Goal: Task Accomplishment & Management: Complete application form

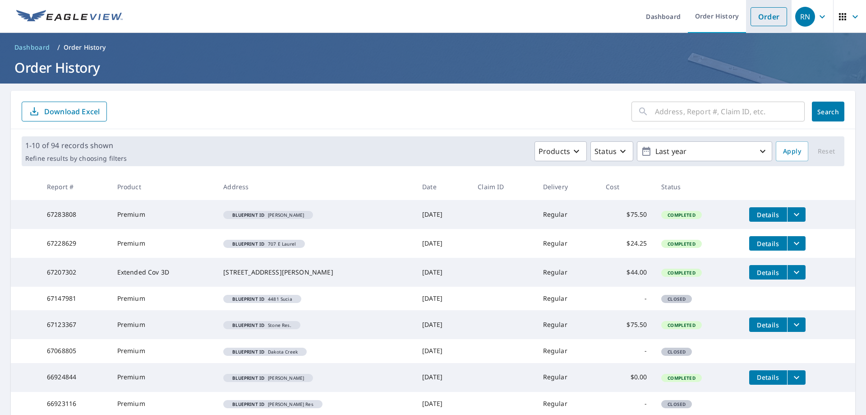
click at [761, 15] on link "Order" at bounding box center [769, 16] width 37 height 19
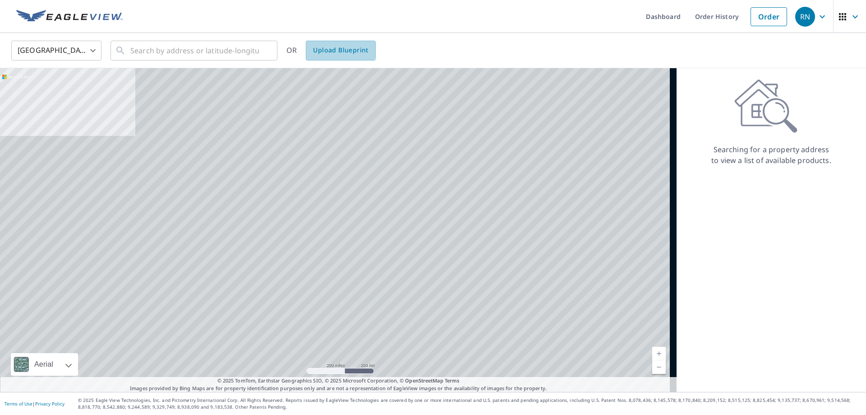
drag, startPoint x: 325, startPoint y: 45, endPoint x: 827, endPoint y: 3, distance: 503.8
click at [326, 45] on span "Upload Blueprint" at bounding box center [340, 50] width 55 height 11
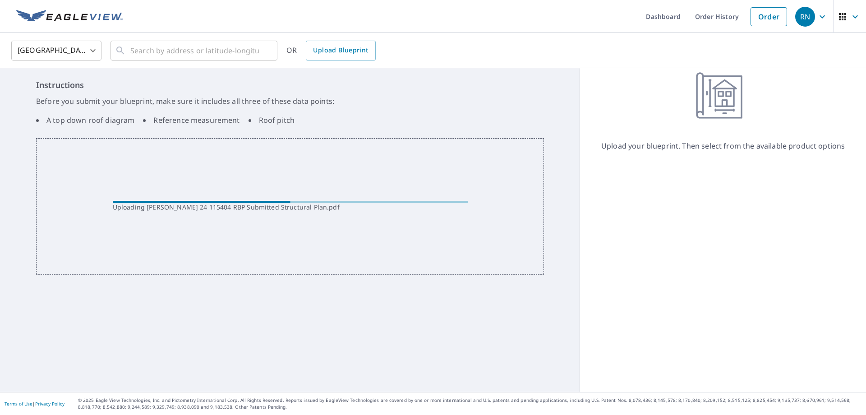
click at [524, 95] on div "Instructions Before you submit your blueprint, make sure it includes all three …" at bounding box center [290, 104] width 508 height 50
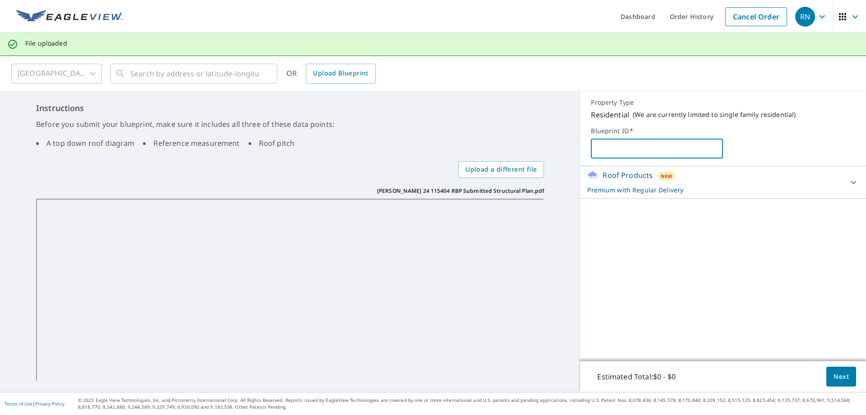
click at [635, 156] on input "text" at bounding box center [657, 148] width 132 height 25
type input "[PERSON_NAME][GEOGRAPHIC_DATA]"
drag, startPoint x: 771, startPoint y: 280, endPoint x: 773, endPoint y: 274, distance: 6.1
click at [771, 280] on div "Roof Products New Premium with Regular Delivery Premium $24.25 - $75.5 Delivery…" at bounding box center [723, 263] width 286 height 194
click at [829, 178] on div "Roof Products New Premium with Regular Delivery" at bounding box center [714, 182] width 255 height 25
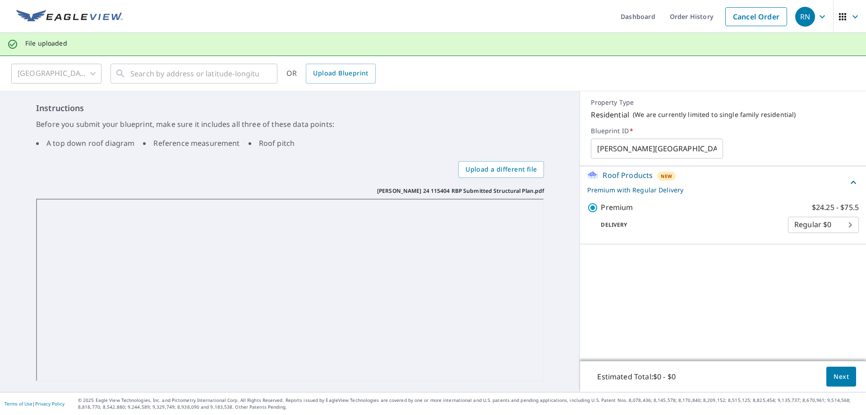
click at [836, 176] on div "Roof Products New Premium with Regular Delivery" at bounding box center [717, 182] width 261 height 25
click at [838, 377] on span "Next" at bounding box center [841, 376] width 15 height 11
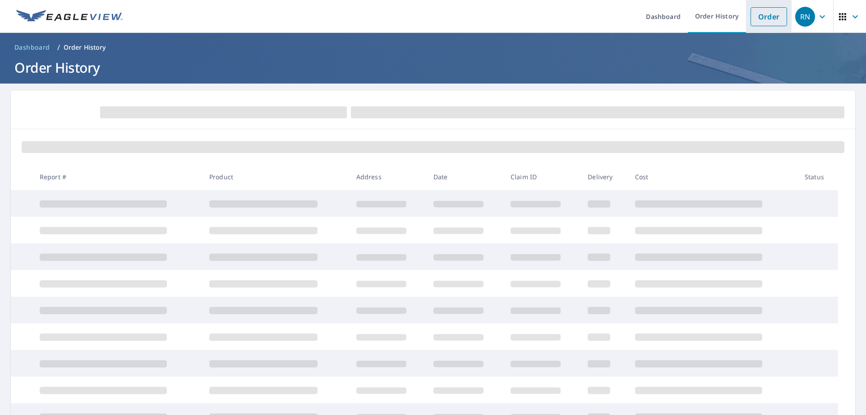
click at [762, 26] on li "Order" at bounding box center [769, 16] width 46 height 33
click at [765, 13] on link "Order" at bounding box center [769, 16] width 37 height 19
click at [337, 47] on ol "Dashboard / Order History" at bounding box center [433, 47] width 844 height 14
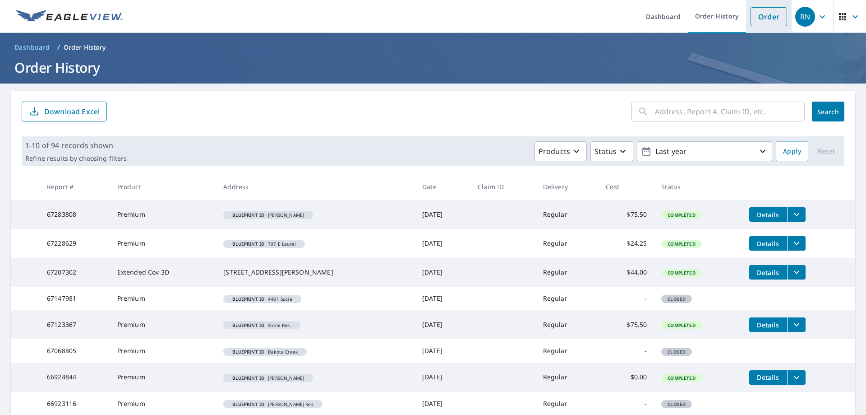
click at [773, 17] on link "Order" at bounding box center [769, 16] width 37 height 19
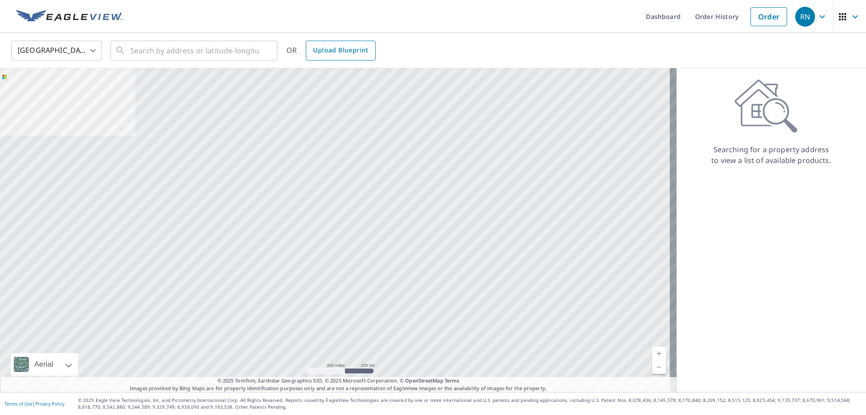
click at [328, 53] on span "Upload Blueprint" at bounding box center [340, 50] width 55 height 11
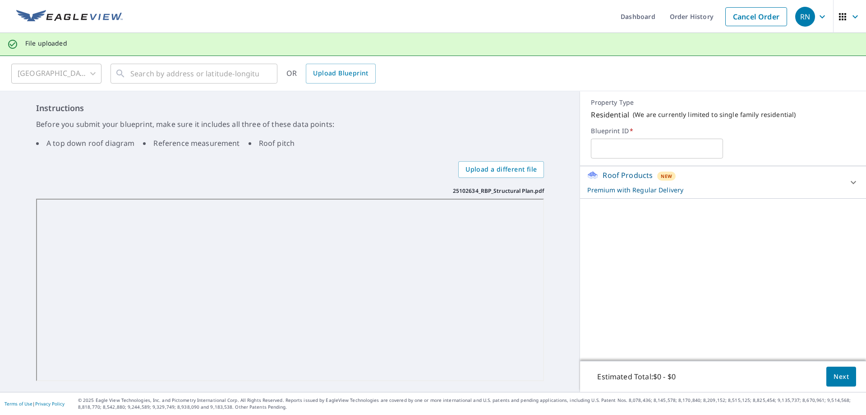
click at [505, 106] on h6 "Instructions" at bounding box center [290, 108] width 508 height 12
click at [626, 143] on input "text" at bounding box center [657, 148] width 132 height 25
type input "Welch - Bradford"
click at [720, 288] on div "Roof Products New Premium with Regular Delivery Premium $24.25 - $75.5 Delivery…" at bounding box center [723, 263] width 286 height 194
click at [809, 185] on p "Premium with Regular Delivery" at bounding box center [714, 189] width 255 height 9
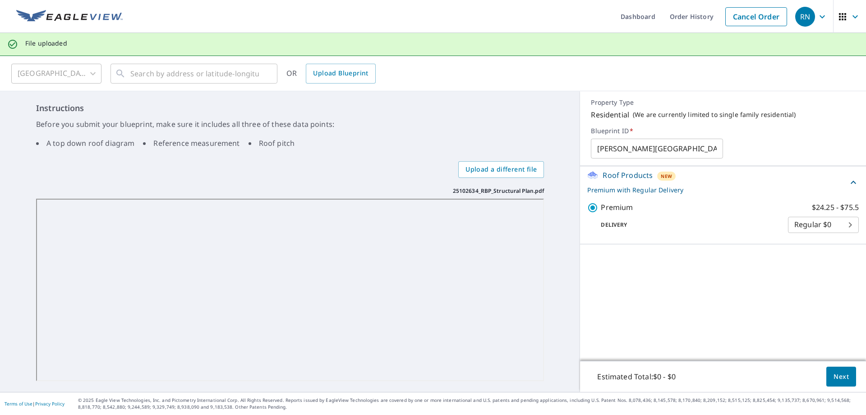
click at [845, 177] on div "Roof Products New Premium with Regular Delivery" at bounding box center [723, 182] width 272 height 25
drag, startPoint x: 834, startPoint y: 364, endPoint x: 832, endPoint y: 374, distance: 11.2
click at [834, 370] on div "Estimated Total: $0 - $0 Next" at bounding box center [723, 376] width 286 height 32
click at [834, 376] on span "Next" at bounding box center [841, 376] width 15 height 11
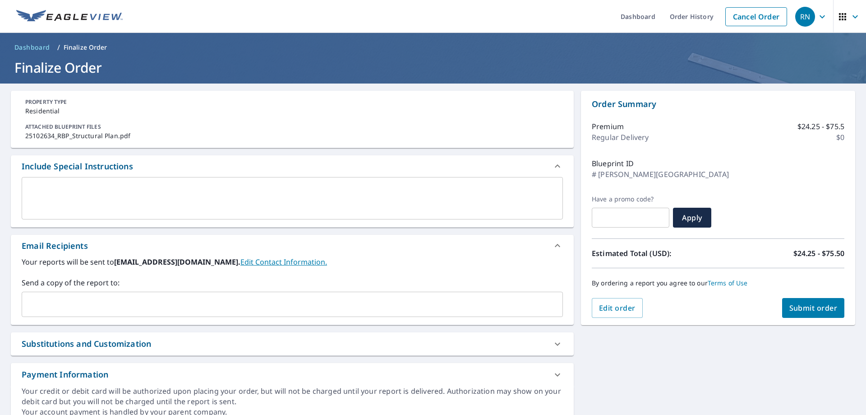
click at [803, 303] on span "Submit order" at bounding box center [813, 308] width 48 height 10
checkbox input "true"
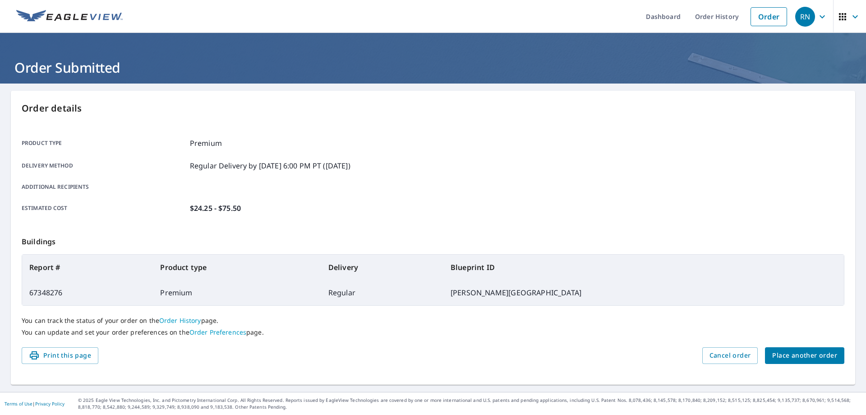
click at [801, 351] on span "Place another order" at bounding box center [804, 355] width 65 height 11
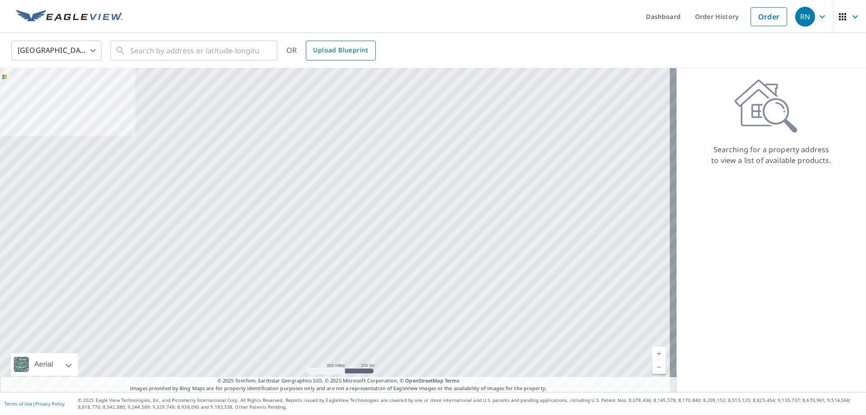
click at [352, 47] on span "Upload Blueprint" at bounding box center [340, 50] width 55 height 11
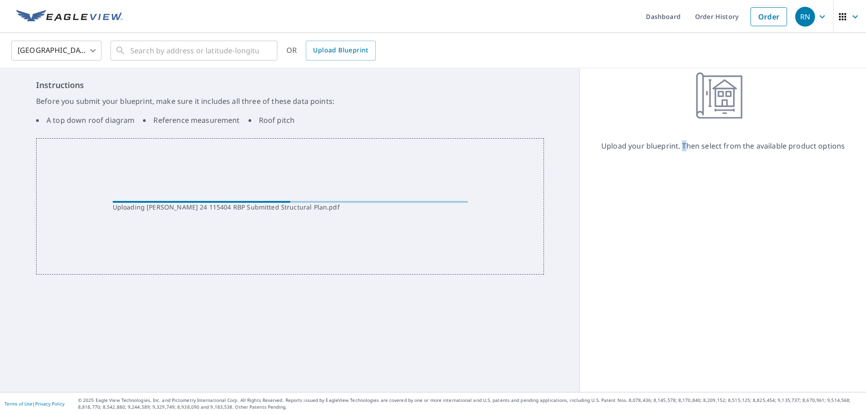
click at [680, 247] on div "Upload your blueprint. Then select from the available product options" at bounding box center [723, 229] width 286 height 323
click at [673, 162] on div "Upload your blueprint. Then select from the available product options" at bounding box center [723, 229] width 286 height 323
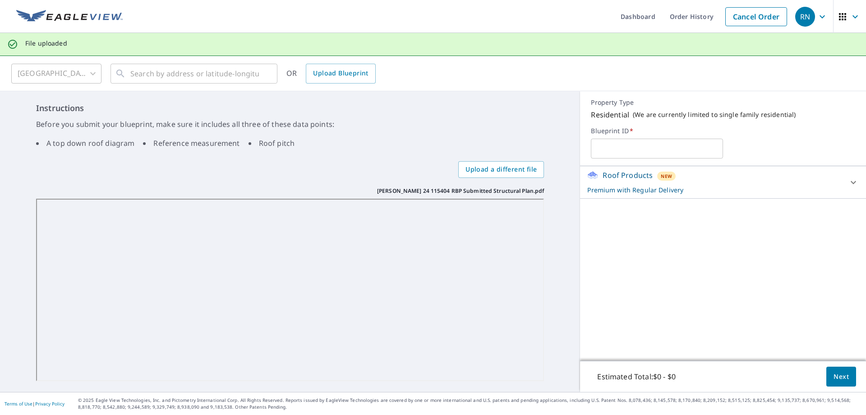
click at [665, 151] on input "text" at bounding box center [657, 148] width 132 height 25
type input "[PERSON_NAME][GEOGRAPHIC_DATA]"
click at [770, 244] on div "Roof Products New Premium with Regular Delivery Premium $24.25 - $75.5 Delivery…" at bounding box center [723, 263] width 286 height 194
click at [811, 181] on div "Roof Products New Premium with Regular Delivery" at bounding box center [714, 182] width 255 height 25
click at [828, 183] on div "Roof Products New Premium with Regular Delivery" at bounding box center [717, 182] width 261 height 25
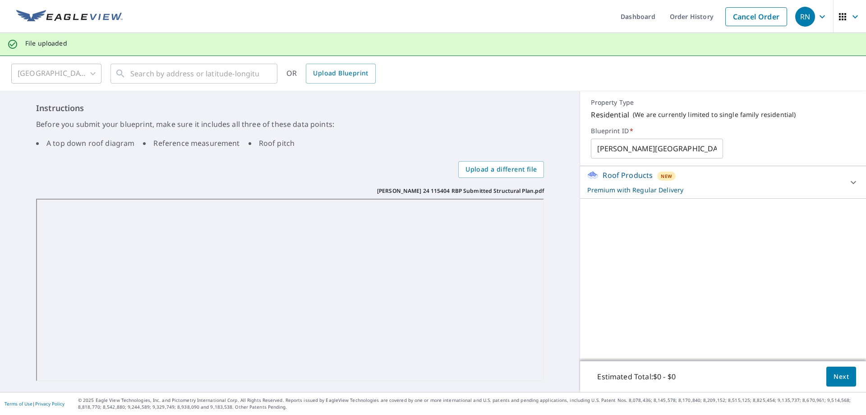
click at [834, 375] on span "Next" at bounding box center [841, 376] width 15 height 11
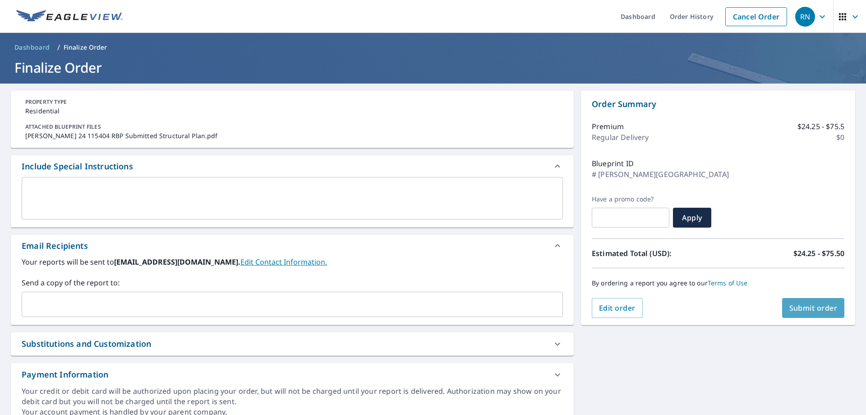
click at [816, 311] on span "Submit order" at bounding box center [813, 308] width 48 height 10
checkbox input "true"
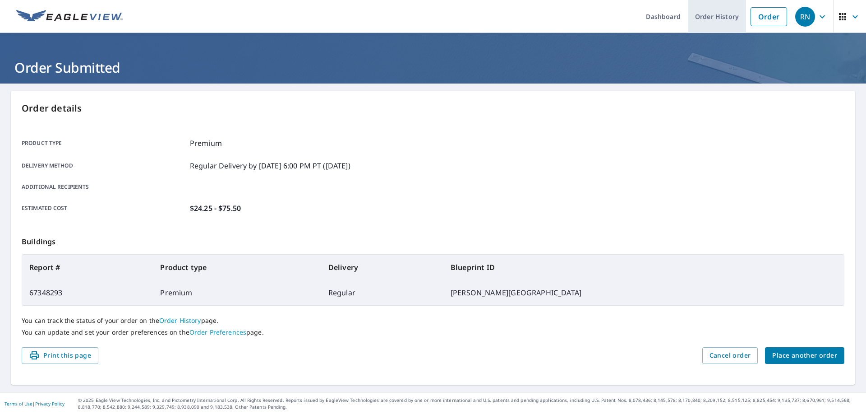
click at [710, 17] on link "Order History" at bounding box center [717, 16] width 58 height 33
